Goal: Transaction & Acquisition: Book appointment/travel/reservation

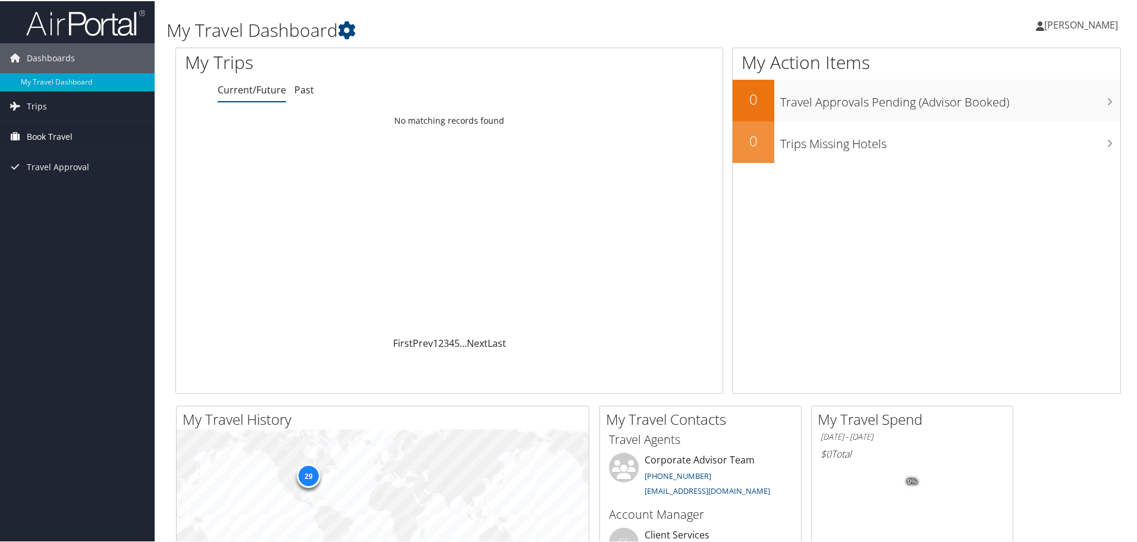
click at [42, 137] on span "Book Travel" at bounding box center [50, 136] width 46 height 30
click at [43, 193] on link "Book/Manage Online Trips" at bounding box center [77, 195] width 155 height 18
